Goal: Navigation & Orientation: Find specific page/section

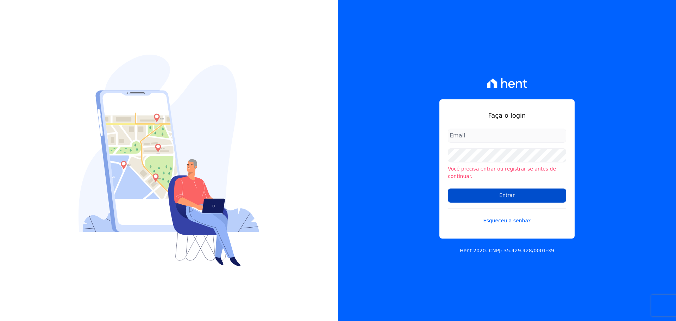
type input "[EMAIL_ADDRESS][DOMAIN_NAME]"
click at [524, 196] on input "Entrar" at bounding box center [507, 195] width 118 height 14
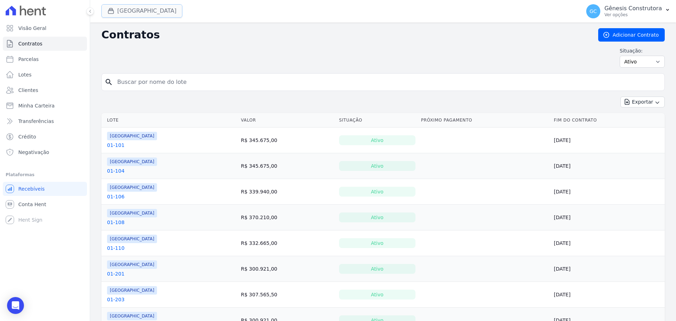
click at [158, 14] on button "[GEOGRAPHIC_DATA]" at bounding box center [141, 10] width 81 height 13
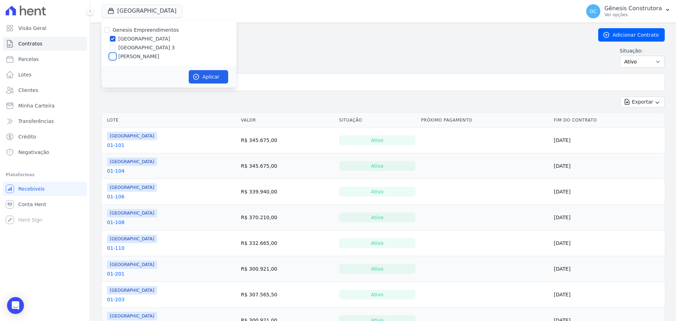
drag, startPoint x: 115, startPoint y: 55, endPoint x: 111, endPoint y: 55, distance: 4.3
click at [113, 55] on input "[PERSON_NAME]" at bounding box center [113, 57] width 6 height 6
checkbox input "true"
click at [111, 38] on input "[GEOGRAPHIC_DATA]" at bounding box center [113, 39] width 6 height 6
checkbox input "false"
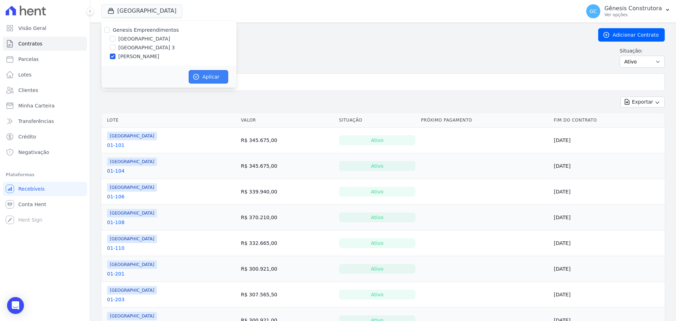
click at [211, 78] on button "Aplicar" at bounding box center [208, 76] width 39 height 13
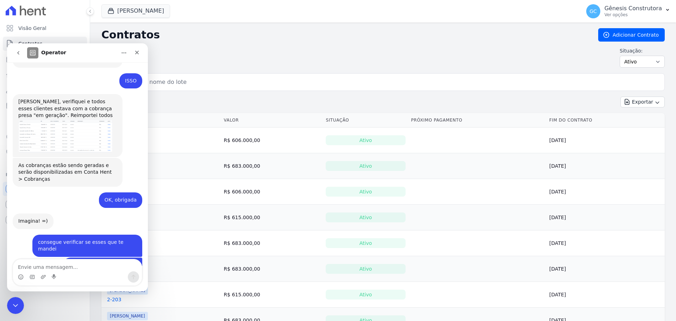
scroll to position [3246, 0]
click at [138, 54] on icon "Fechar" at bounding box center [137, 53] width 6 height 6
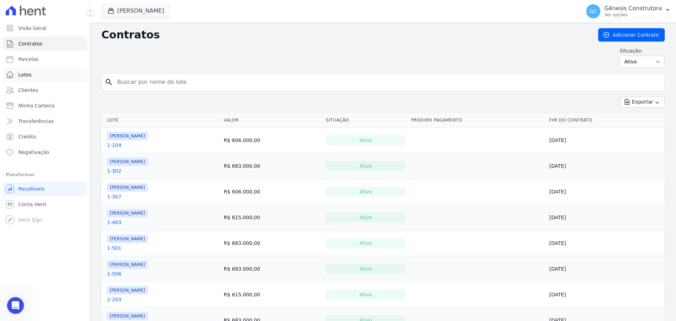
click at [31, 74] on link "Lotes" at bounding box center [45, 75] width 84 height 14
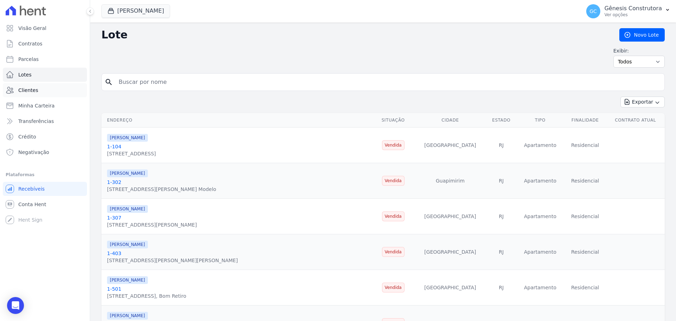
click at [59, 93] on link "Clientes" at bounding box center [45, 90] width 84 height 14
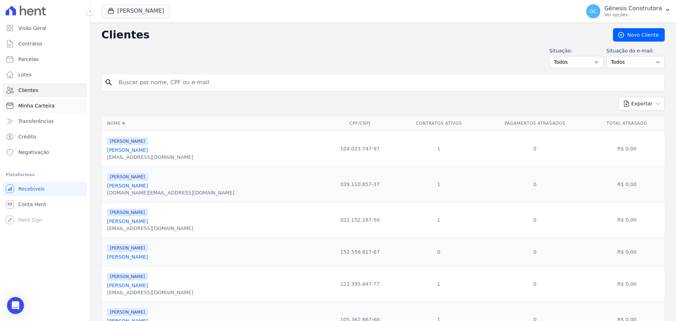
click at [53, 107] on link "Minha Carteira" at bounding box center [45, 106] width 84 height 14
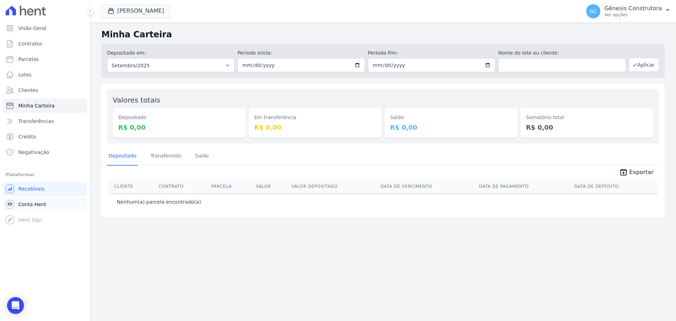
click at [45, 201] on link "Conta Hent" at bounding box center [45, 204] width 84 height 14
